Goal: Information Seeking & Learning: Find specific fact

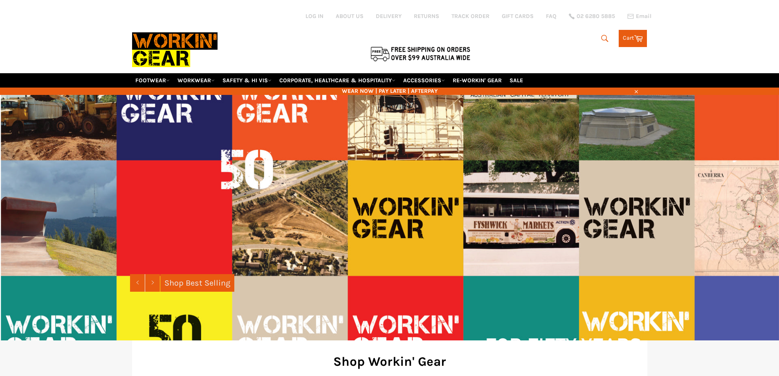
click at [602, 37] on icon "submit" at bounding box center [605, 38] width 9 height 9
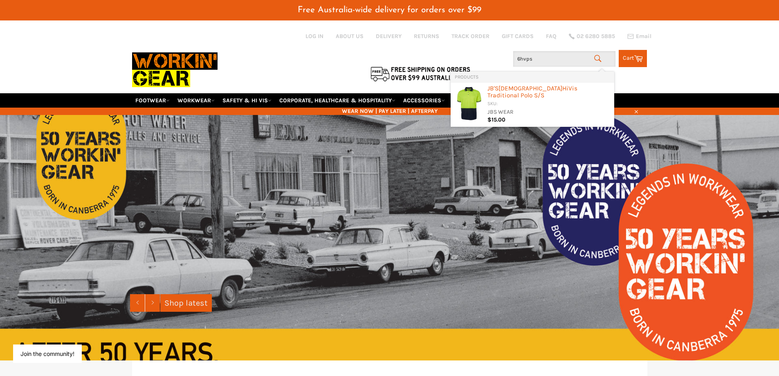
drag, startPoint x: 527, startPoint y: 58, endPoint x: 485, endPoint y: 63, distance: 42.4
click at [486, 63] on div "Search 6hvps Search Cart Cart 0 items" at bounding box center [562, 56] width 172 height 21
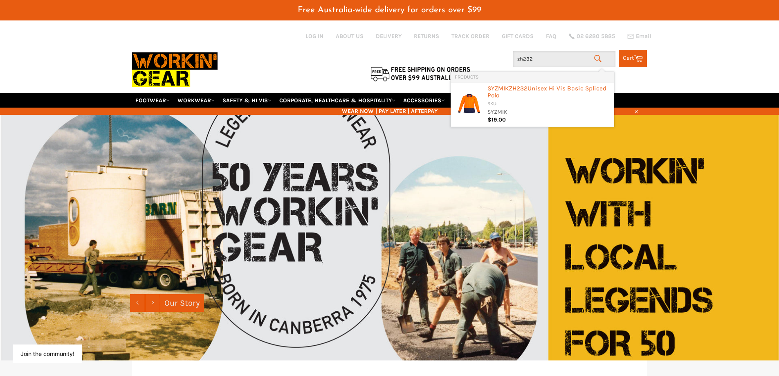
drag, startPoint x: 549, startPoint y: 61, endPoint x: 466, endPoint y: 56, distance: 83.2
click at [467, 57] on div "Site navigation Log in ABOUT US DELIVERY RETURNS TRACK ORDER GIFT CARDS FAQ 02 …" at bounding box center [389, 56] width 515 height 73
drag, startPoint x: 529, startPoint y: 59, endPoint x: 466, endPoint y: 59, distance: 63.8
click at [466, 59] on div "Site navigation Log in ABOUT US DELIVERY RETURNS TRACK ORDER GIFT CARDS FAQ 02 …" at bounding box center [389, 56] width 515 height 73
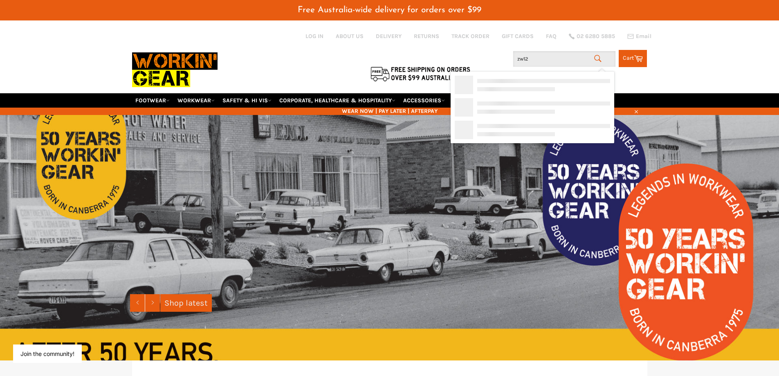
type input "zw122"
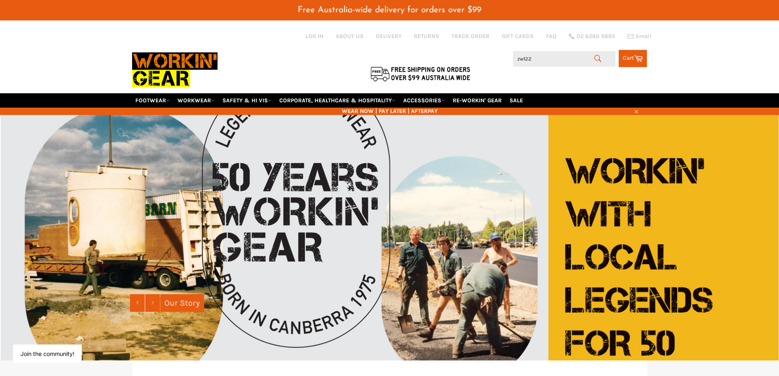
click at [596, 57] on icon "submit" at bounding box center [598, 58] width 9 height 9
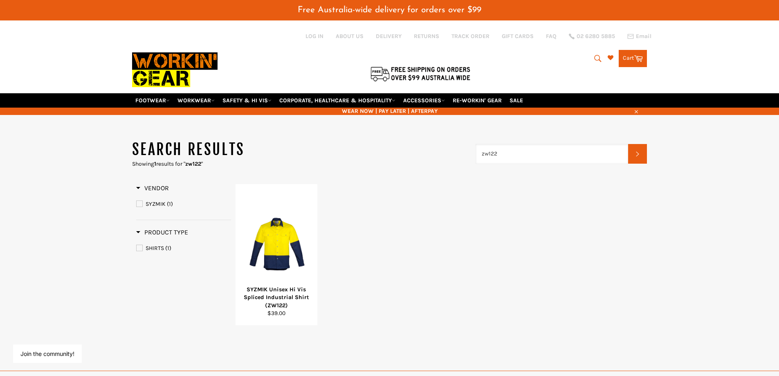
drag, startPoint x: 505, startPoint y: 156, endPoint x: 441, endPoint y: 153, distance: 63.5
click at [441, 154] on header "Search results Showing 1 results for " zw122 " zw122 Search" at bounding box center [389, 153] width 515 height 28
type input "8o030"
click at [430, 100] on link "ACCESSORIES" at bounding box center [424, 100] width 48 height 14
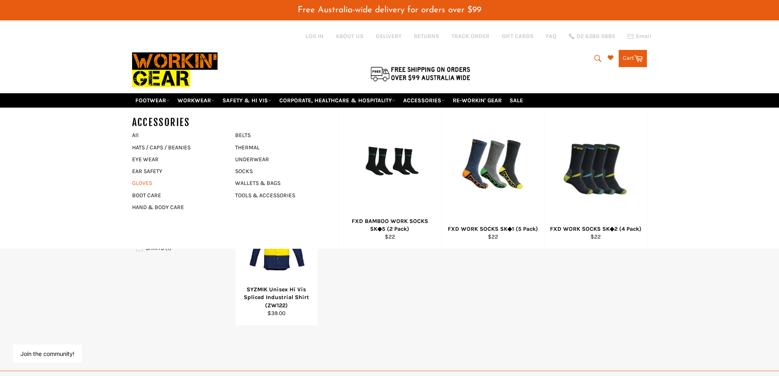
click at [146, 183] on link "GLOVES" at bounding box center [177, 183] width 99 height 12
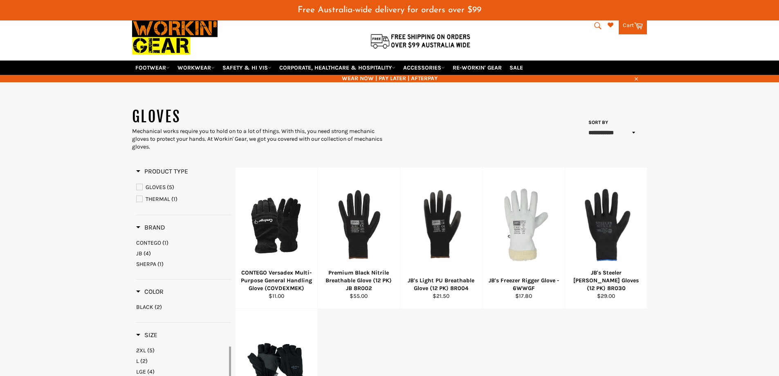
scroll to position [123, 0]
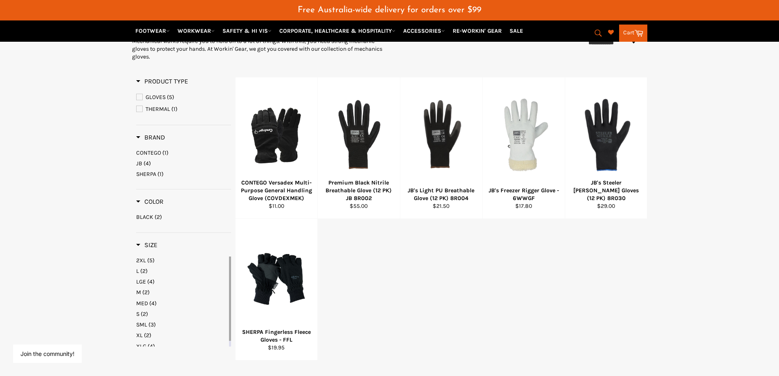
click at [733, 223] on main "**********" at bounding box center [389, 207] width 779 height 380
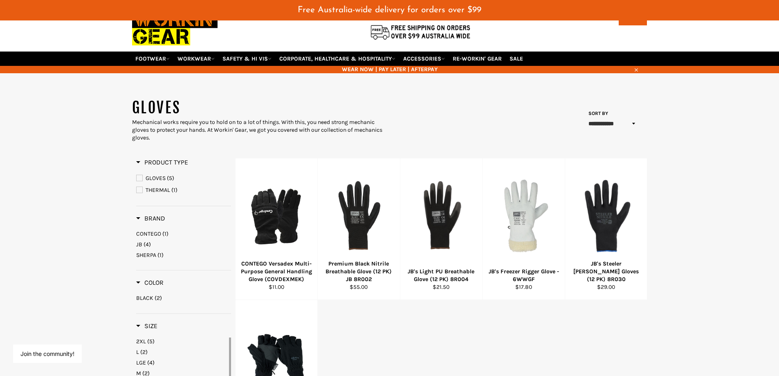
scroll to position [41, 0]
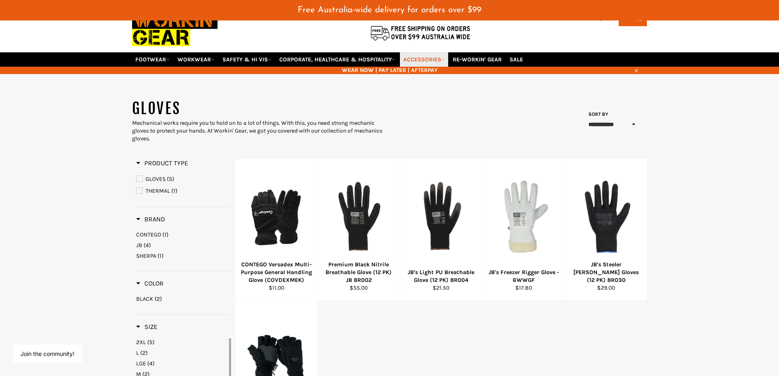
click at [417, 62] on link "ACCESSORIES" at bounding box center [424, 59] width 48 height 14
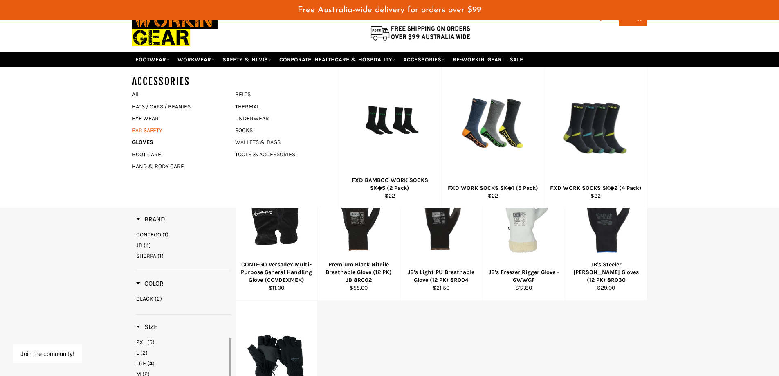
click at [151, 130] on link "EAR SAFETY" at bounding box center [177, 130] width 99 height 12
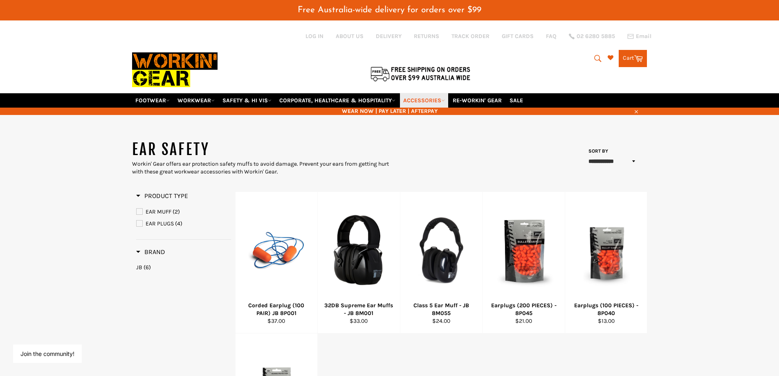
click at [442, 101] on link "ACCESSORIES" at bounding box center [424, 100] width 48 height 14
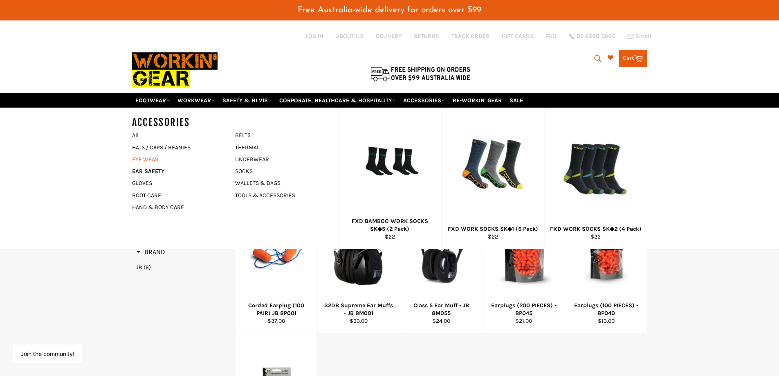
click at [144, 158] on link "EYE WEAR" at bounding box center [177, 159] width 99 height 12
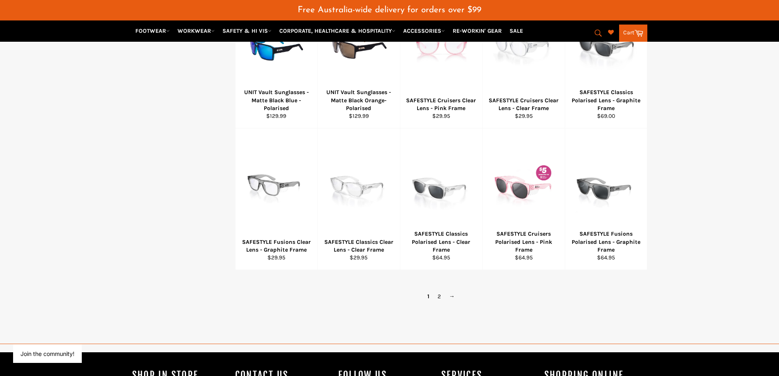
scroll to position [491, 0]
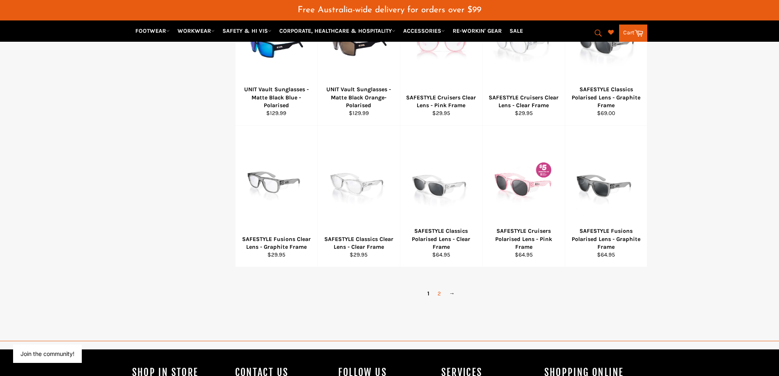
click at [439, 292] on link "2" at bounding box center [439, 294] width 11 height 12
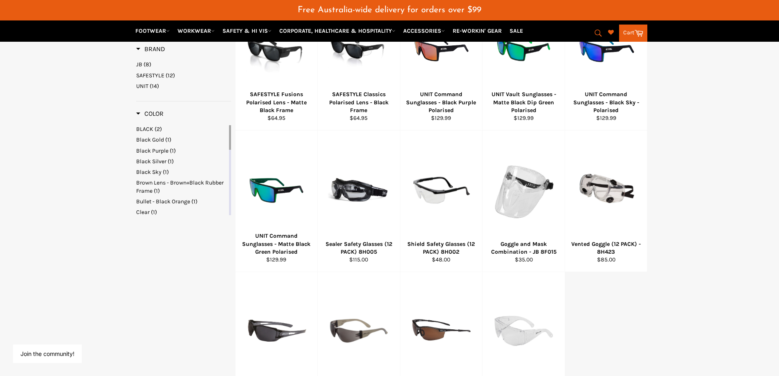
scroll to position [335, 0]
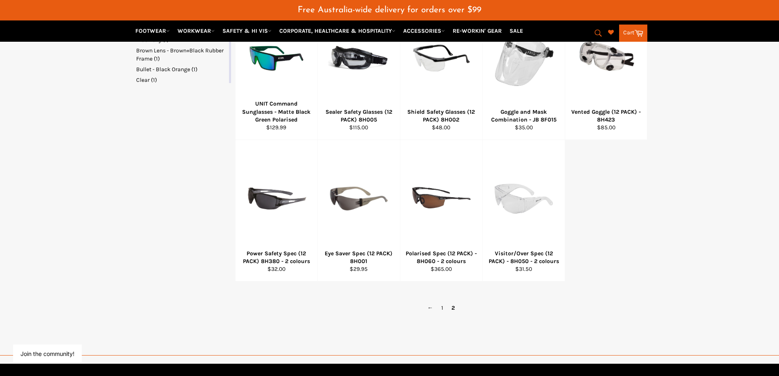
click at [643, 273] on div "SAFESTYLE Fusions Polarised Lens - Matte Black Frame Regular price $64.95 View …" at bounding box center [441, 69] width 412 height 425
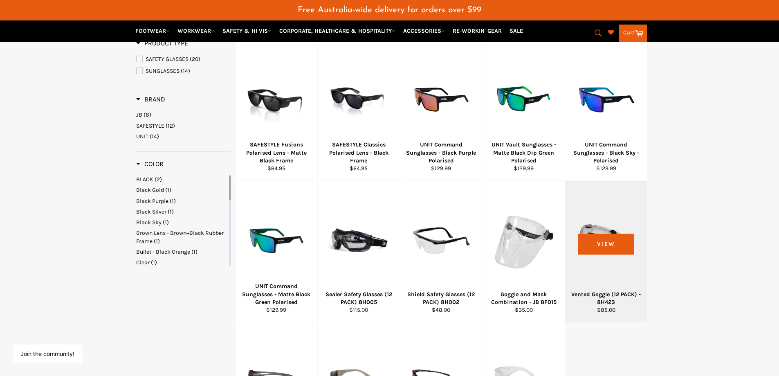
scroll to position [130, 0]
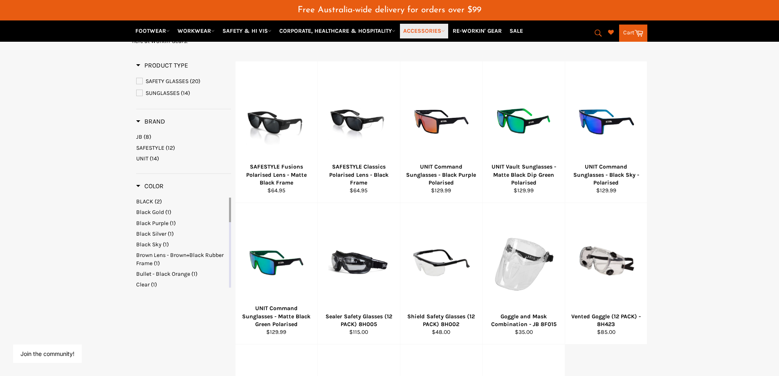
click at [423, 34] on link "ACCESSORIES" at bounding box center [424, 31] width 48 height 14
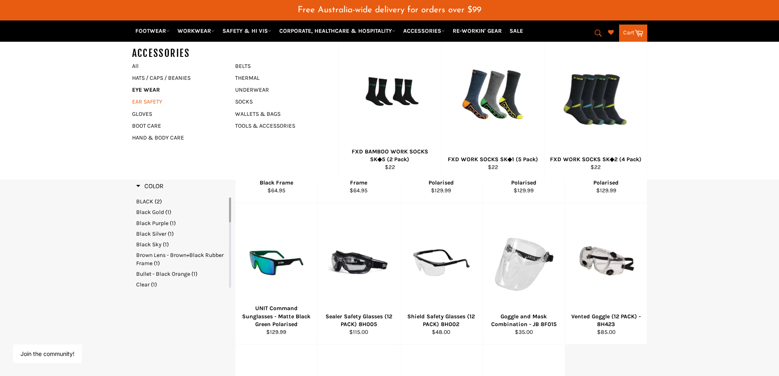
click at [139, 102] on link "EAR SAFETY" at bounding box center [177, 102] width 99 height 12
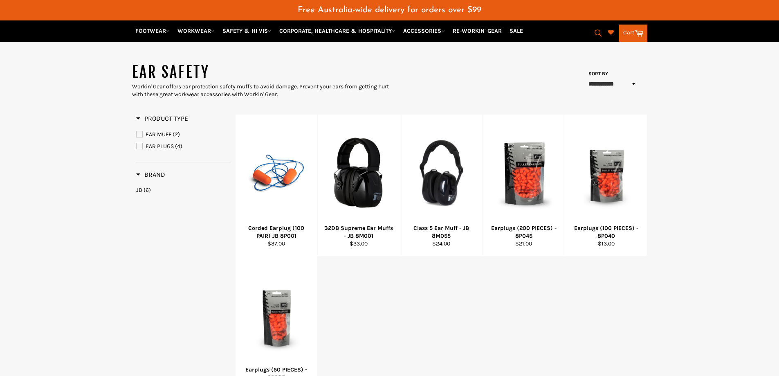
scroll to position [123, 0]
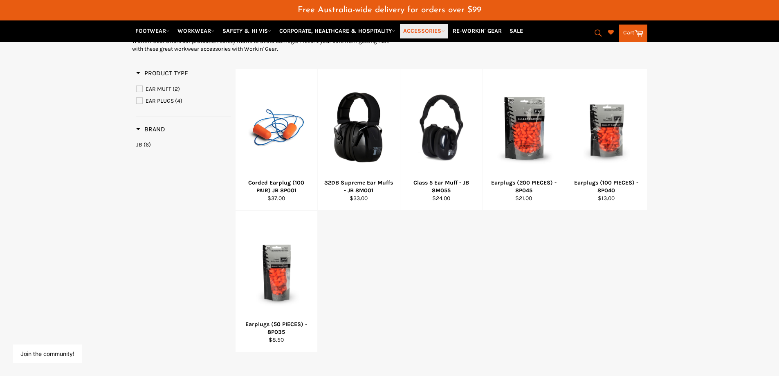
click at [423, 27] on link "ACCESSORIES" at bounding box center [424, 31] width 48 height 14
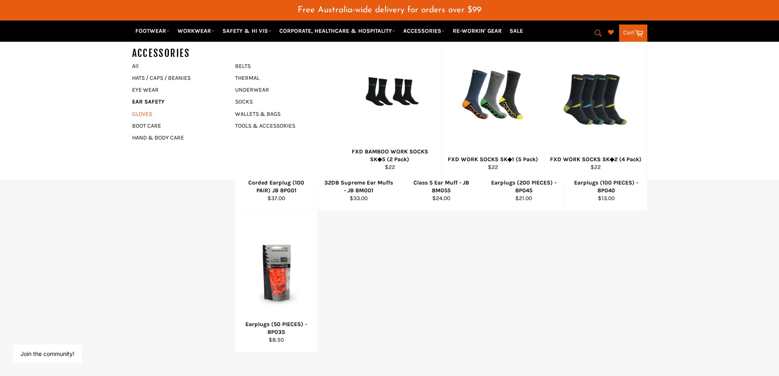
click at [135, 116] on link "GLOVES" at bounding box center [177, 114] width 99 height 12
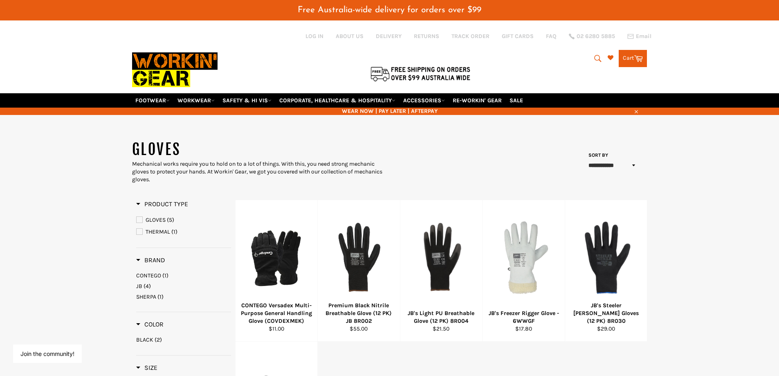
click at [595, 55] on icon "submit" at bounding box center [598, 58] width 7 height 7
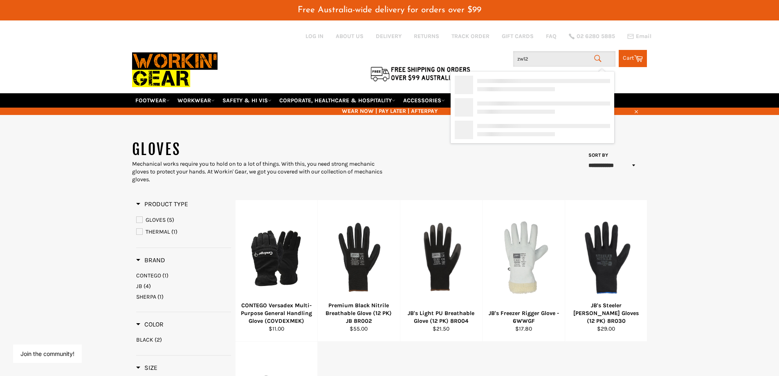
type input "zw122"
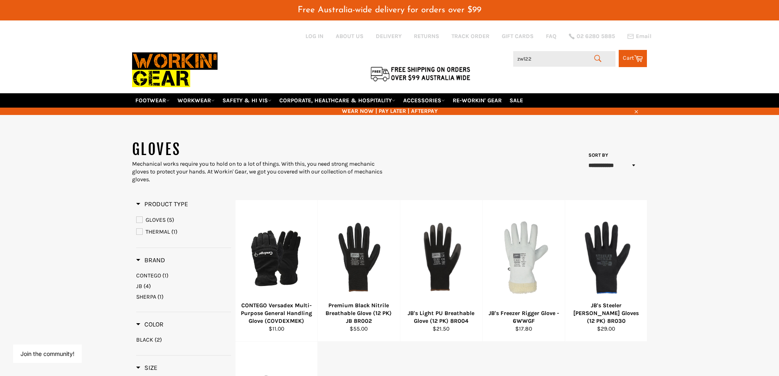
click at [595, 57] on icon "submit" at bounding box center [598, 58] width 9 height 9
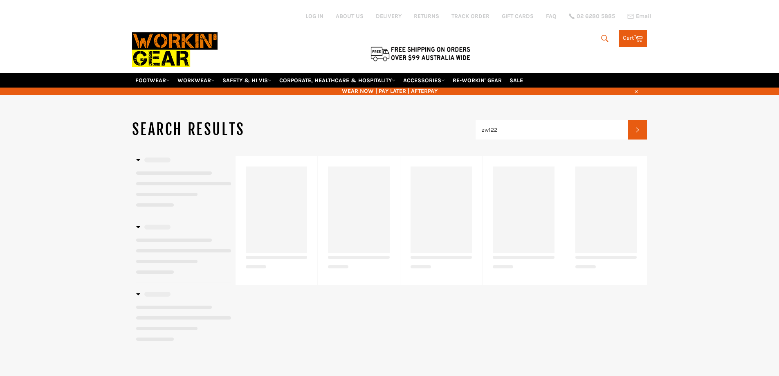
drag, startPoint x: 488, startPoint y: 119, endPoint x: 466, endPoint y: 124, distance: 23.3
click at [466, 123] on header "Search results zw122 Search" at bounding box center [389, 129] width 515 height 20
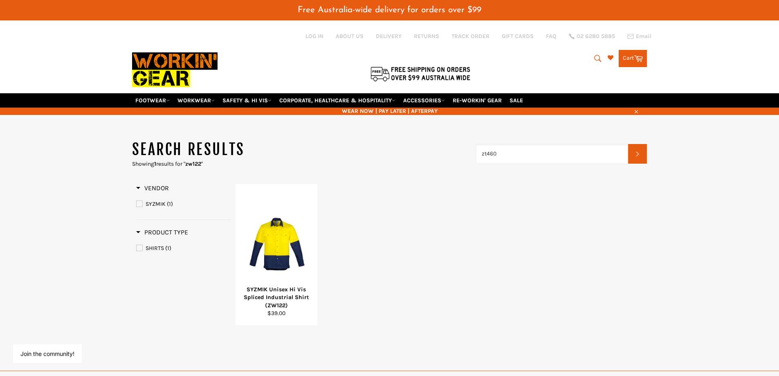
click at [506, 151] on input "zt460" at bounding box center [552, 154] width 153 height 20
type input "zt484"
click at [557, 151] on input "zt484" at bounding box center [552, 154] width 153 height 20
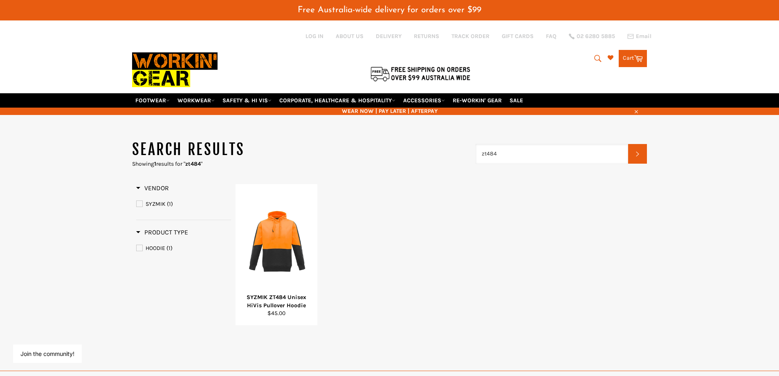
drag, startPoint x: 514, startPoint y: 155, endPoint x: 456, endPoint y: 153, distance: 58.1
click at [457, 154] on header "Search results Showing 1 results for " zt484 " zt484 Search" at bounding box center [389, 153] width 515 height 28
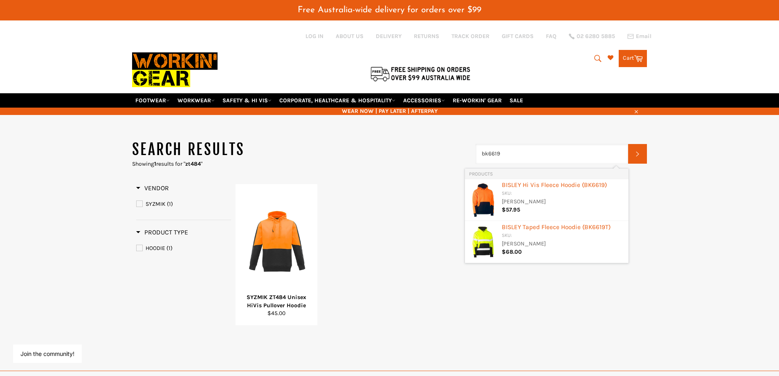
type input "bk6619"
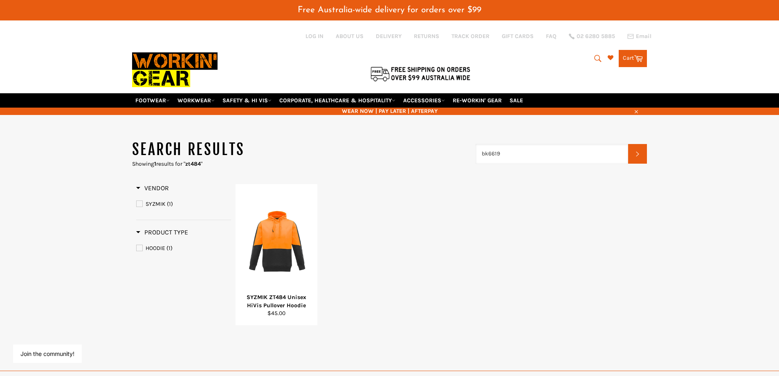
click at [535, 154] on input "bk6619" at bounding box center [552, 154] width 153 height 20
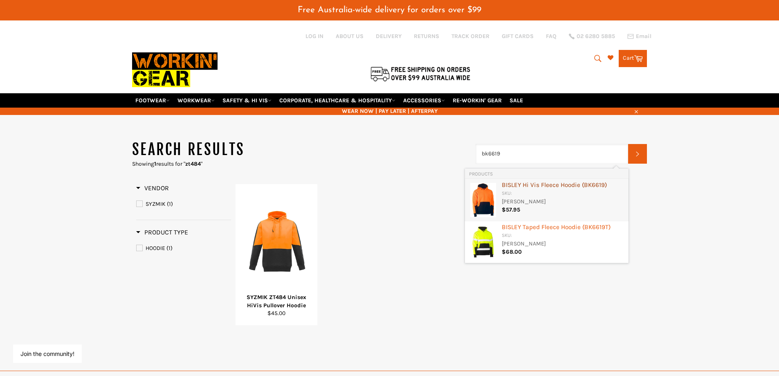
click at [551, 186] on div "BISLEY Hi Vis Fleece Hoodie ( BK6619 )" at bounding box center [563, 186] width 123 height 8
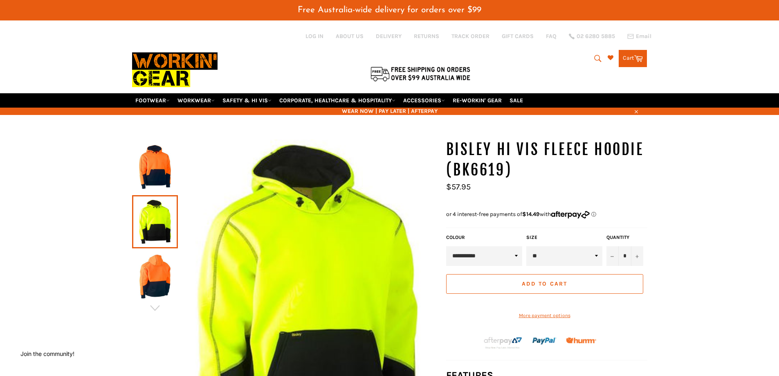
drag, startPoint x: 597, startPoint y: 56, endPoint x: 587, endPoint y: 58, distance: 10.4
click at [594, 58] on icon "submit" at bounding box center [598, 58] width 9 height 9
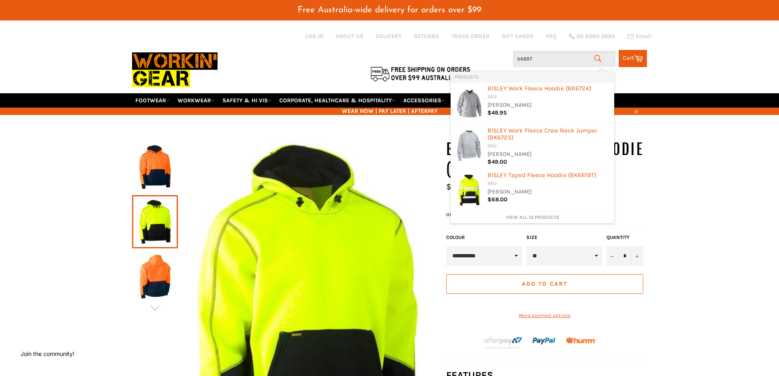
type input "bk6975"
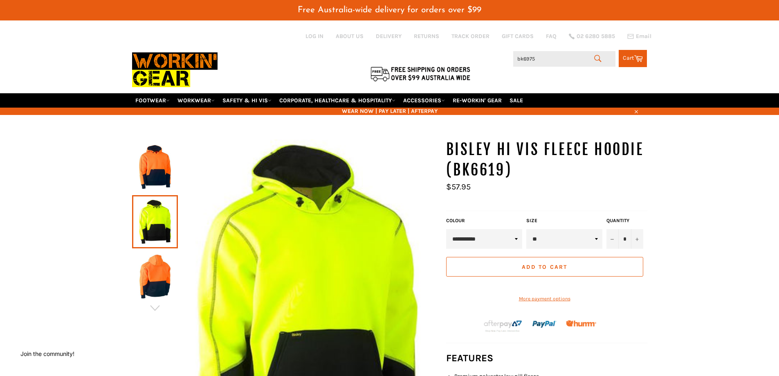
click at [596, 56] on icon "submit" at bounding box center [598, 58] width 9 height 9
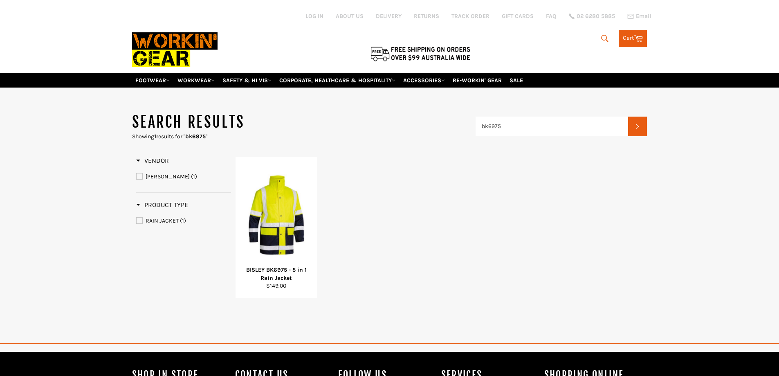
click at [455, 123] on header "Search results Showing 1 results for " bk6975 " bk6975 Search" at bounding box center [389, 126] width 515 height 28
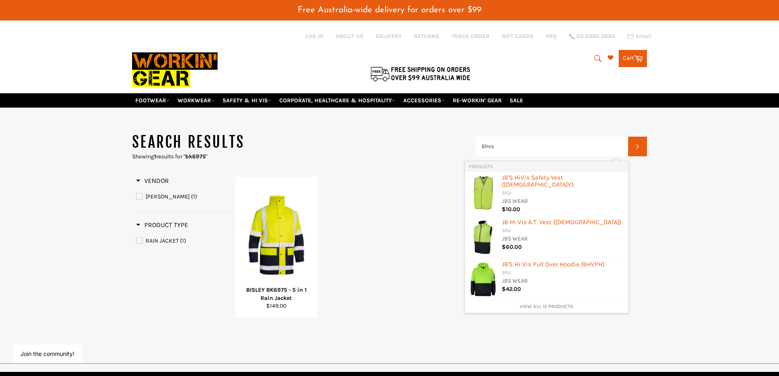
type input "6hvsv"
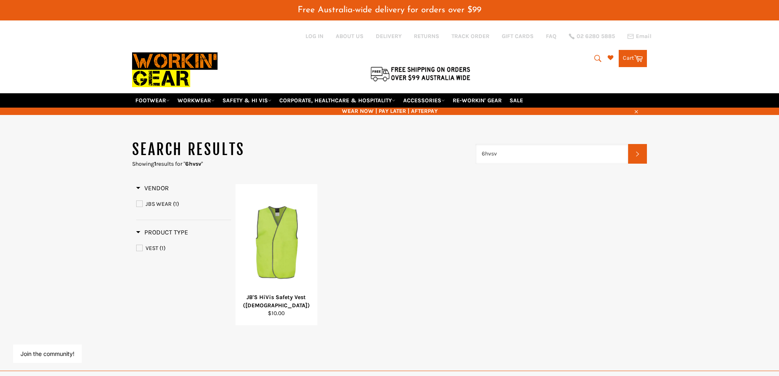
drag, startPoint x: 499, startPoint y: 154, endPoint x: 456, endPoint y: 153, distance: 43.0
click at [457, 153] on header "Search results Showing 1 results for " 6hvsv " 6hvsv Search" at bounding box center [389, 153] width 515 height 28
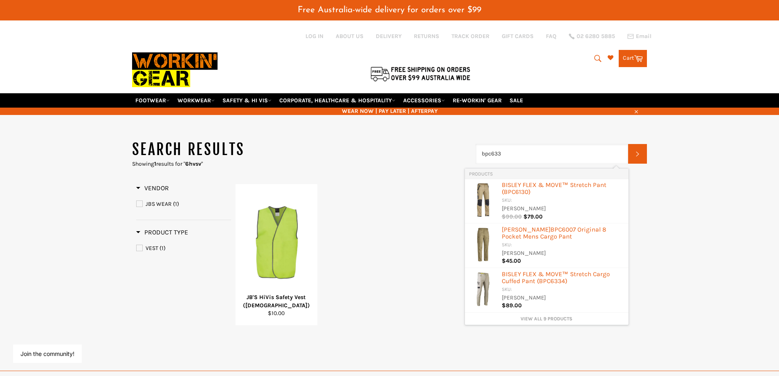
type input "bpc6331"
